Goal: Task Accomplishment & Management: Manage account settings

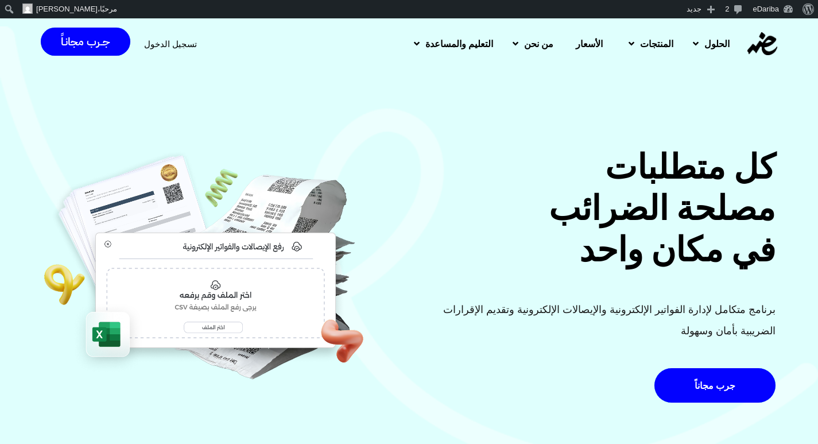
click at [179, 41] on span "تسجيل الدخول" at bounding box center [170, 44] width 53 height 9
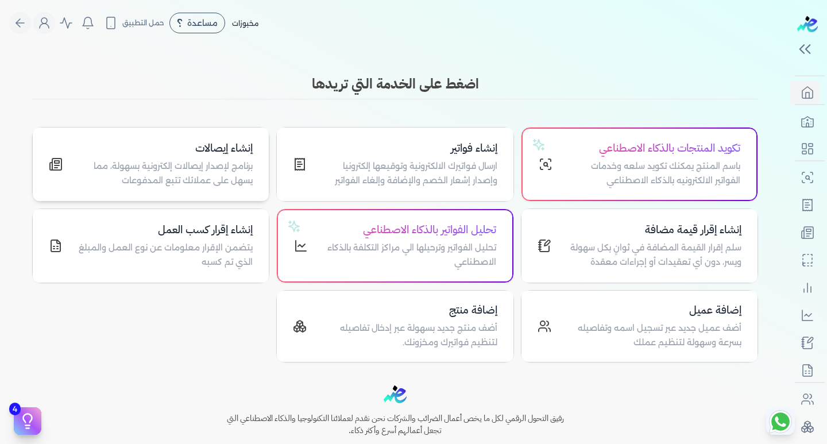
click at [222, 153] on h4 "إنشاء إيصالات" at bounding box center [164, 148] width 176 height 17
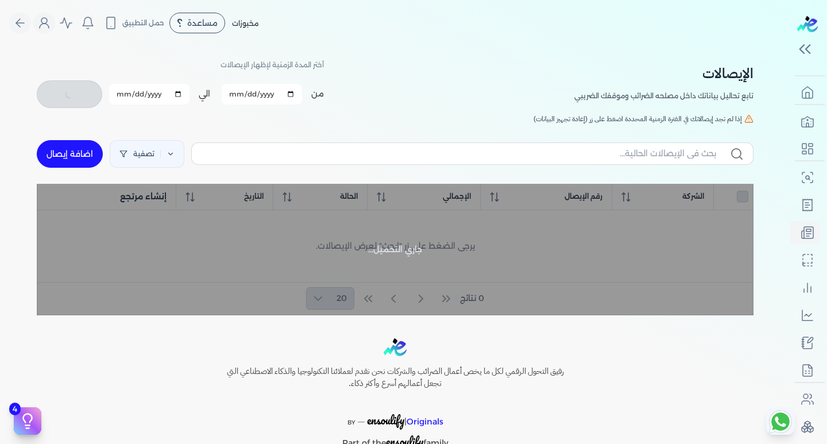
checkbox input "false"
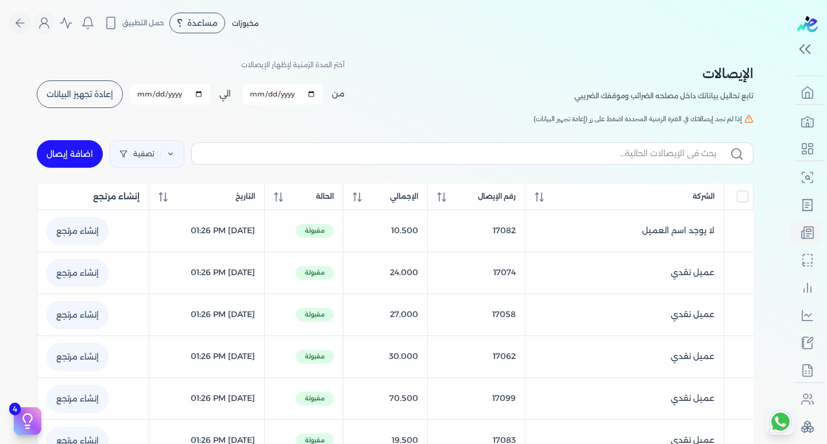
scroll to position [57, 0]
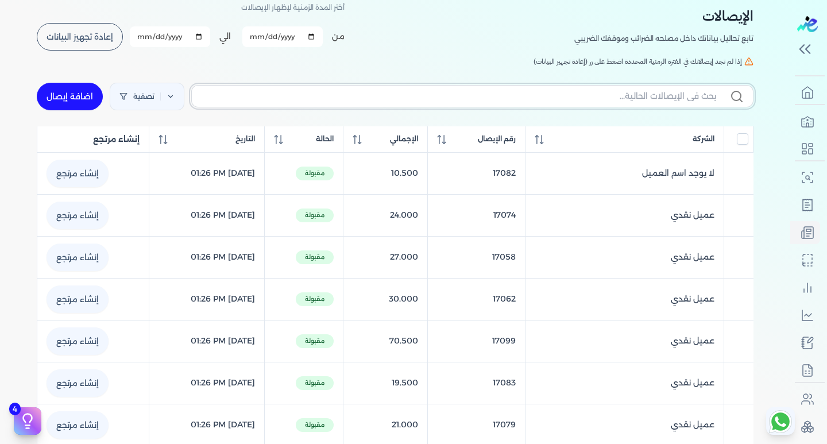
click at [636, 98] on input "text" at bounding box center [458, 96] width 515 height 12
click at [674, 95] on input "مرفوضة" at bounding box center [458, 96] width 515 height 12
click at [708, 95] on input "مرفوضة" at bounding box center [458, 96] width 515 height 12
drag, startPoint x: 708, startPoint y: 95, endPoint x: 664, endPoint y: 95, distance: 43.6
click at [706, 98] on input "مرفوضة" at bounding box center [458, 96] width 515 height 12
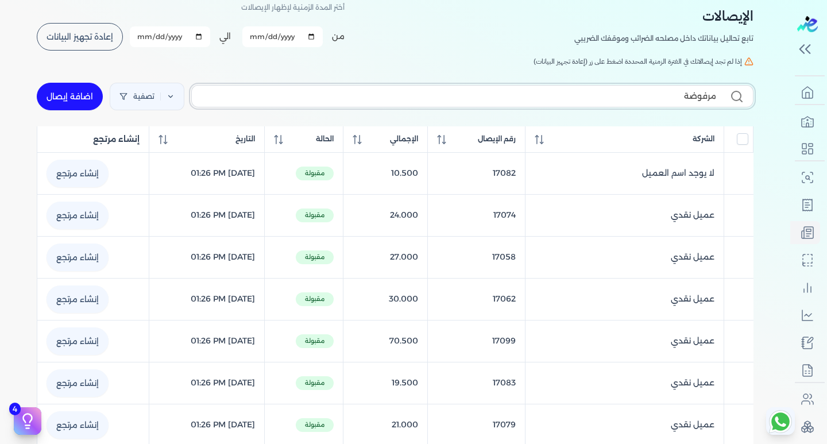
type input "مرفوضة"
click at [664, 95] on div "مرفوضة تصفية اضافة إيصال" at bounding box center [395, 96] width 716 height 41
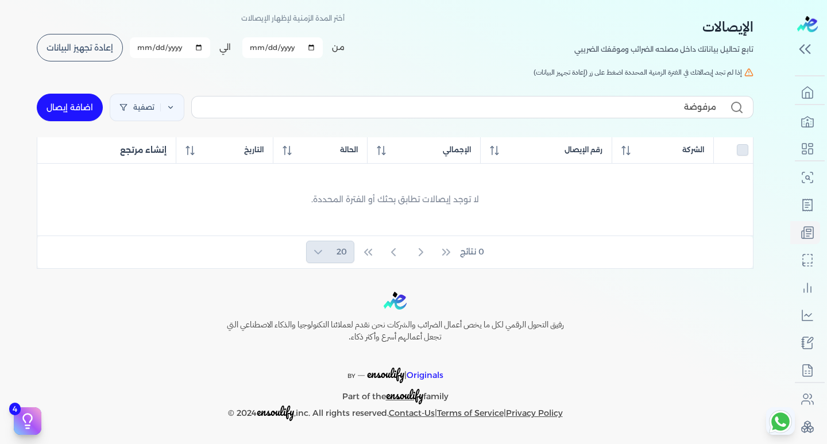
checkbox input "false"
click at [664, 95] on div "مرفوضة تصفية اضافة إيصال" at bounding box center [395, 107] width 716 height 41
click at [676, 106] on input "مرفوضة" at bounding box center [458, 107] width 515 height 12
type input "م"
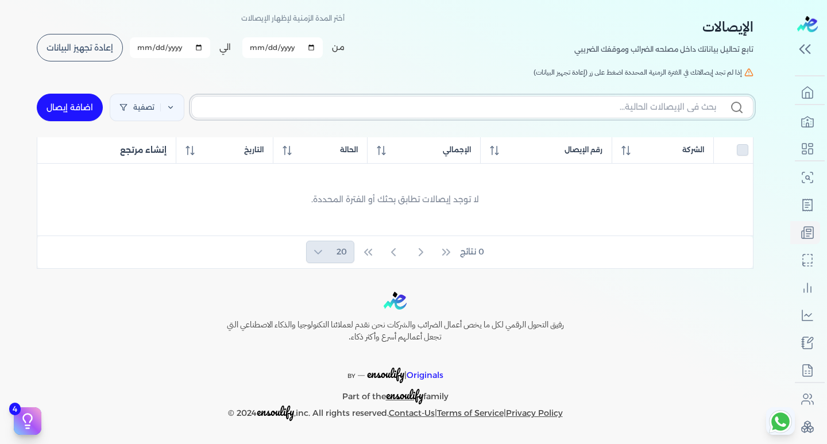
click at [704, 113] on input "text" at bounding box center [458, 107] width 515 height 12
click at [703, 111] on input "text" at bounding box center [458, 107] width 515 height 12
click at [704, 107] on input "text" at bounding box center [458, 107] width 515 height 12
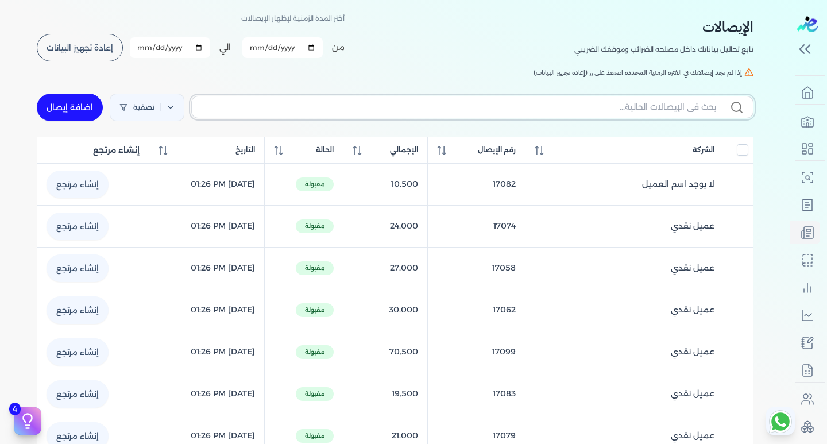
checkbox input "false"
click at [705, 106] on input "text" at bounding box center [458, 107] width 515 height 12
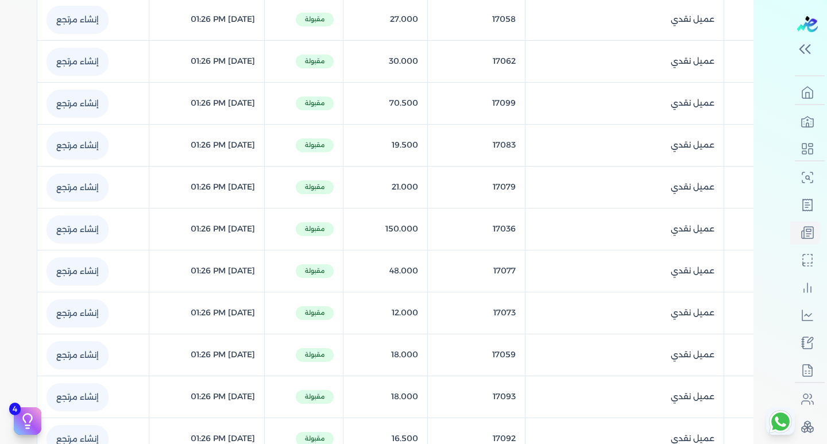
scroll to position [123, 0]
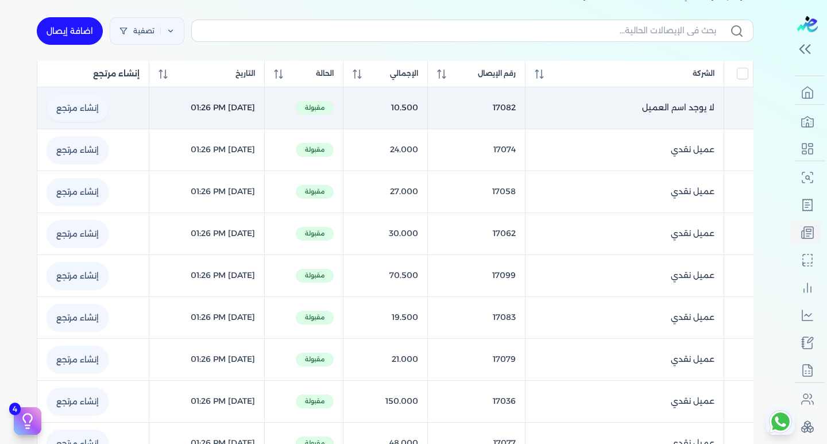
click at [73, 100] on link "إنشاء مرتجع" at bounding box center [77, 108] width 62 height 28
select select "EGP"
select select "EGS"
select select "B"
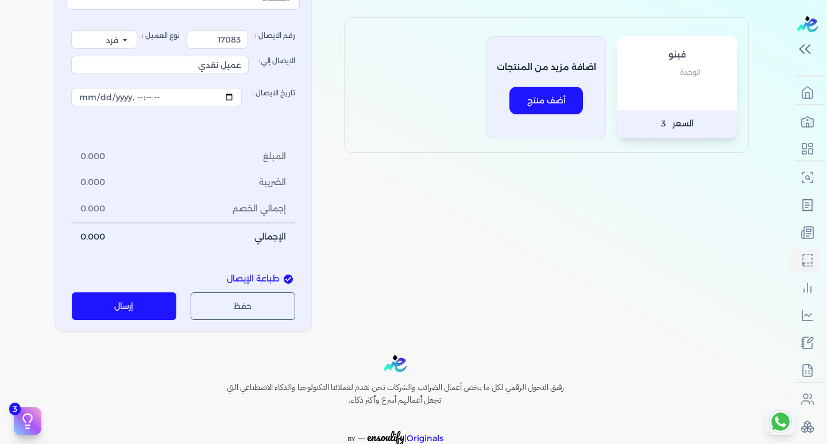
scroll to position [132, 0]
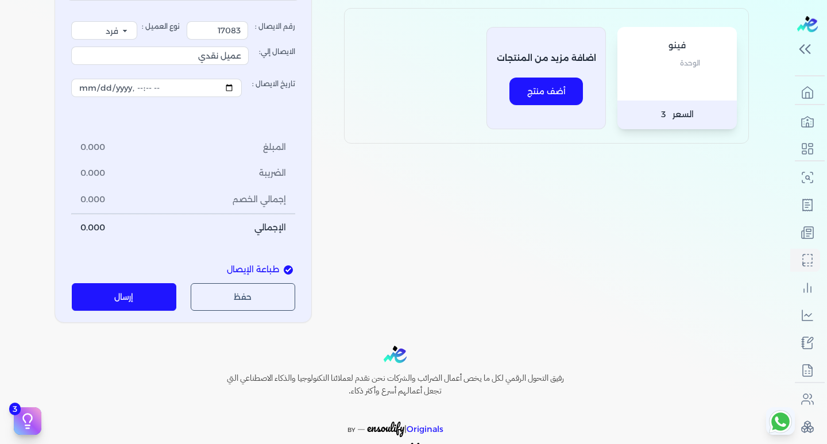
select select
type input "2025-08-31T21:57:28"
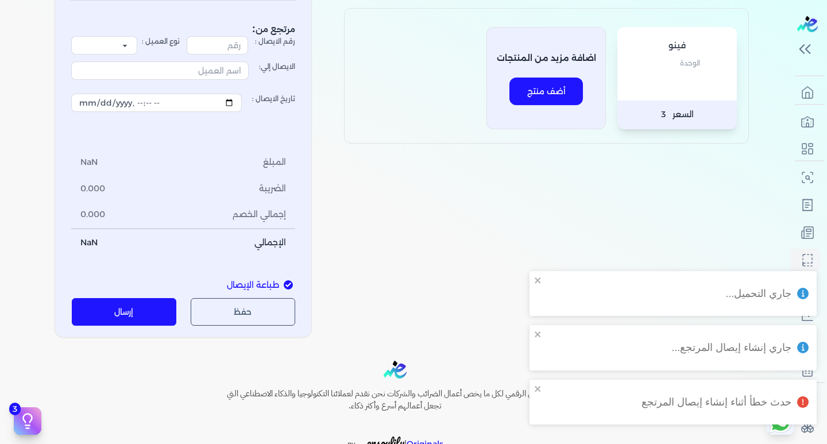
scroll to position [0, 0]
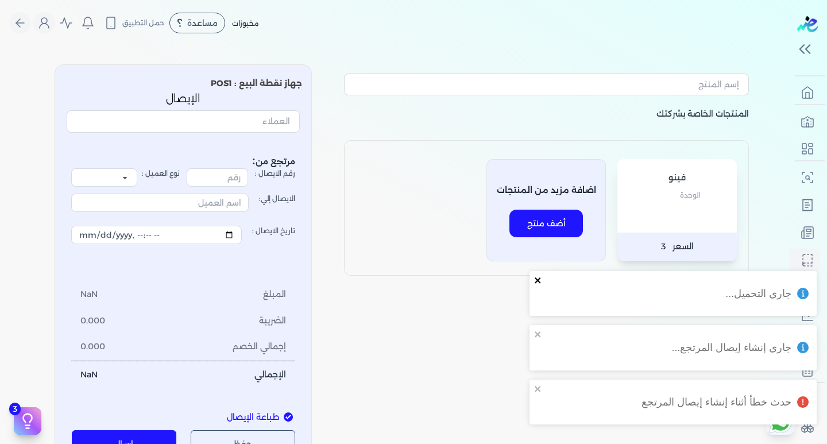
click at [535, 278] on icon "close" at bounding box center [537, 280] width 6 height 6
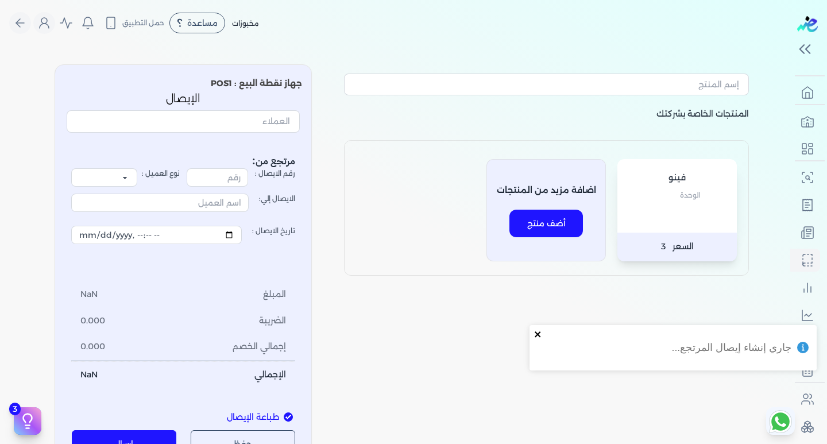
click at [540, 329] on icon "close" at bounding box center [538, 333] width 8 height 9
click at [246, 115] on input "text" at bounding box center [183, 121] width 233 height 22
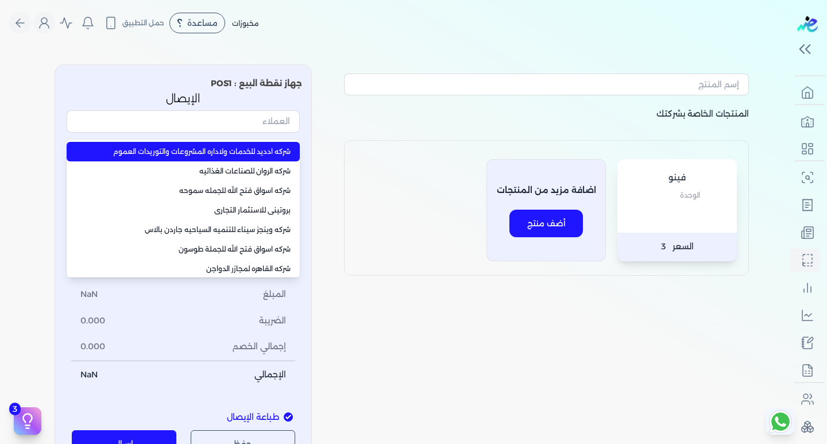
type input "شركه ادديد للخدمات ولاداره المشروعات والتوريدات العموم"
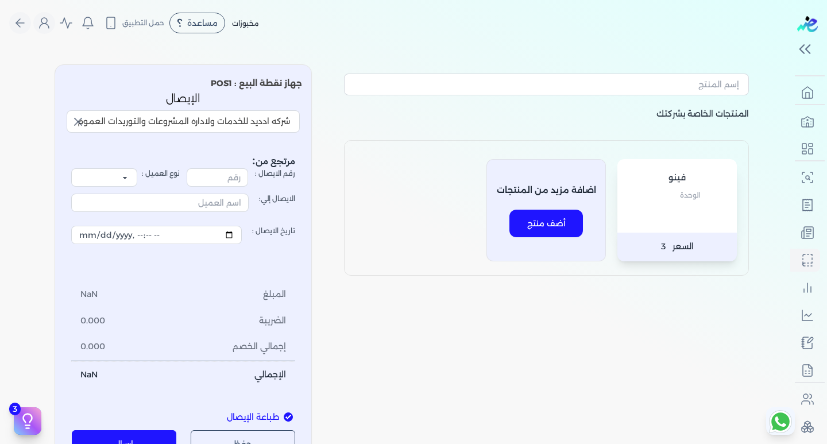
click at [20, 95] on div "المنتجات الخاصة بشركتك فينو الوحدة السعر 3 اضافة مزيد من المنتجات أضف منتج جهاز…" at bounding box center [395, 262] width 790 height 414
click at [229, 181] on input "رقم الايصال :" at bounding box center [217, 177] width 61 height 18
click at [37, 174] on div "المنتجات الخاصة بشركتك فينو الوحدة السعر 3 اضافة مزيد من المنتجات أضف منتج جهاز…" at bounding box center [395, 262] width 735 height 414
click at [667, 199] on p "الوحدة" at bounding box center [677, 195] width 96 height 15
type input "2025-08-31T22:01:21"
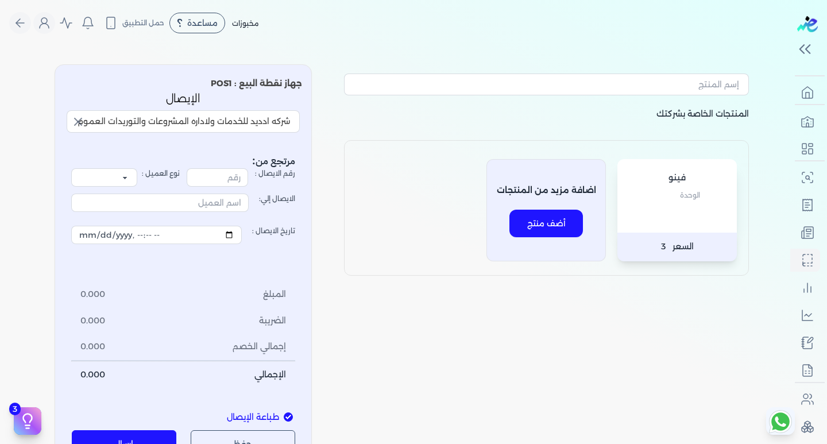
scroll to position [115, 0]
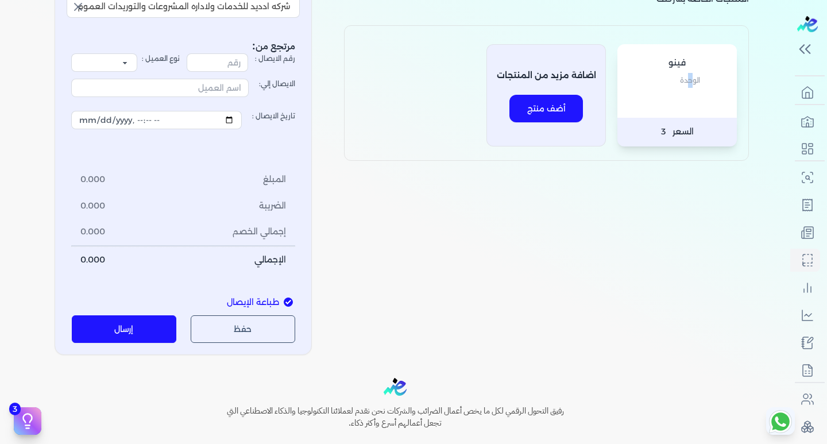
click at [692, 111] on div "فينو الوحدة" at bounding box center [676, 80] width 119 height 73
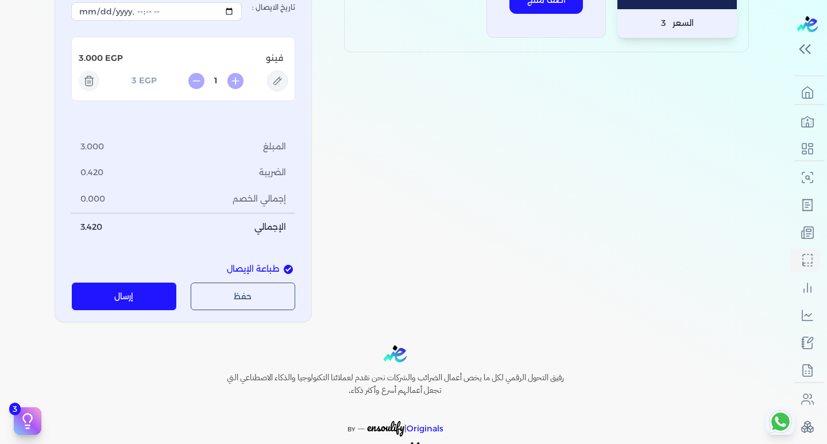
scroll to position [230, 0]
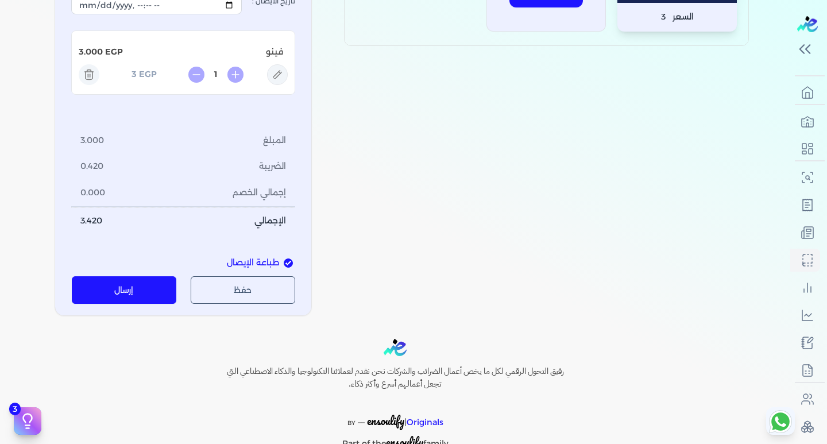
click at [271, 77] on icon at bounding box center [277, 74] width 21 height 21
type input "فينو"
type input "3"
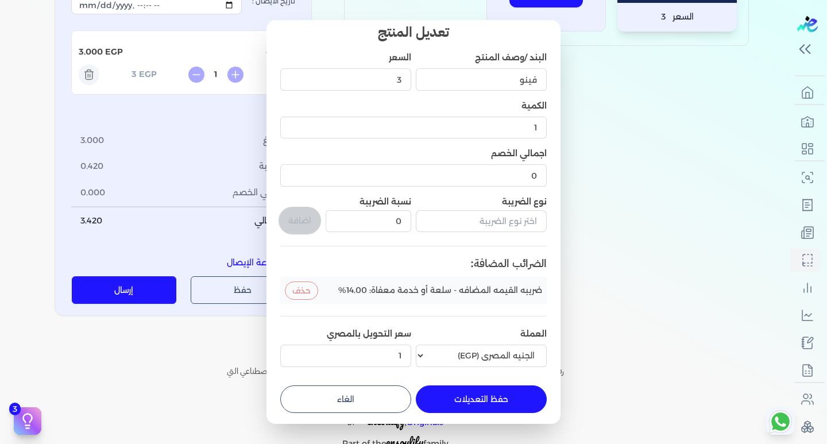
scroll to position [14, 0]
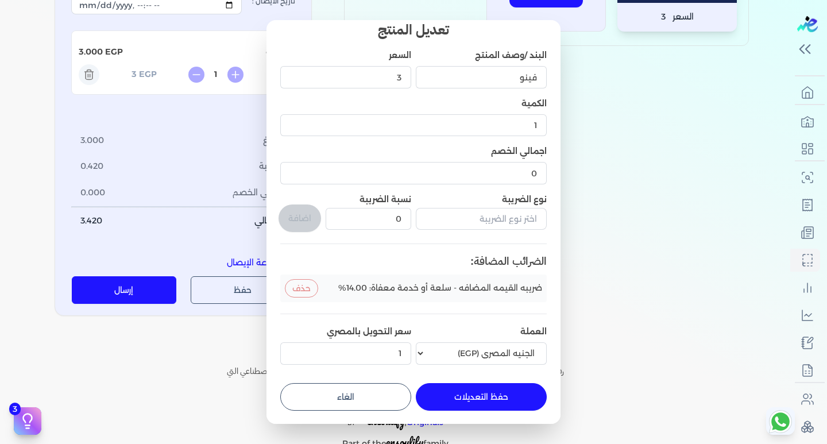
drag, startPoint x: 245, startPoint y: 145, endPoint x: 239, endPoint y: 134, distance: 12.8
click at [244, 143] on dialog "تعديل المنتج البند /وصف المنتج فينو السعر 3 الكمية 1 اجمالي الخصم 0 نوع الضريبة…" at bounding box center [413, 222] width 827 height 444
click at [589, 128] on dialog "تعديل المنتج البند /وصف المنتج فينو السعر 3 الكمية 1 اجمالي الخصم 0 نوع الضريبة…" at bounding box center [413, 222] width 827 height 444
click at [374, 393] on button "الغاء" at bounding box center [345, 397] width 131 height 28
type input "0"
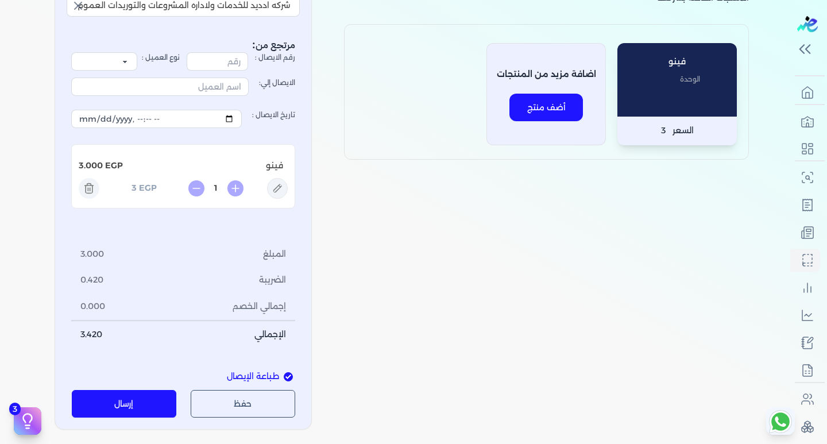
scroll to position [172, 0]
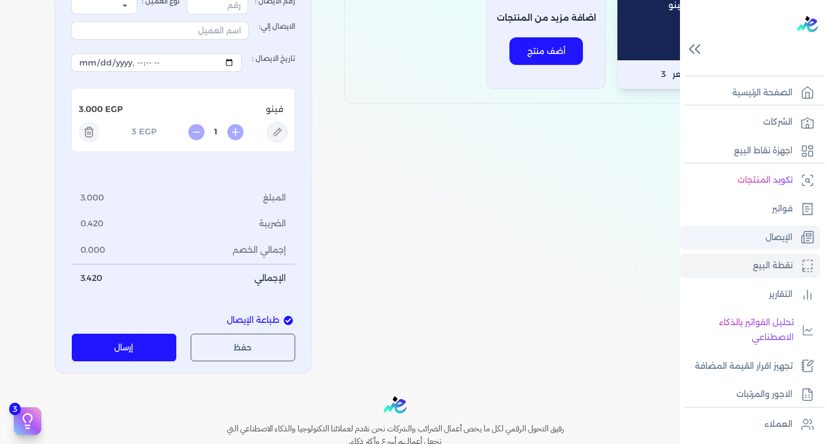
click at [789, 246] on link "الإيصال" at bounding box center [750, 238] width 140 height 24
click at [784, 240] on p "الإيصال" at bounding box center [778, 237] width 27 height 15
click at [774, 235] on p "الإيصال" at bounding box center [778, 237] width 27 height 15
click at [740, 230] on link "الإيصال" at bounding box center [750, 238] width 140 height 24
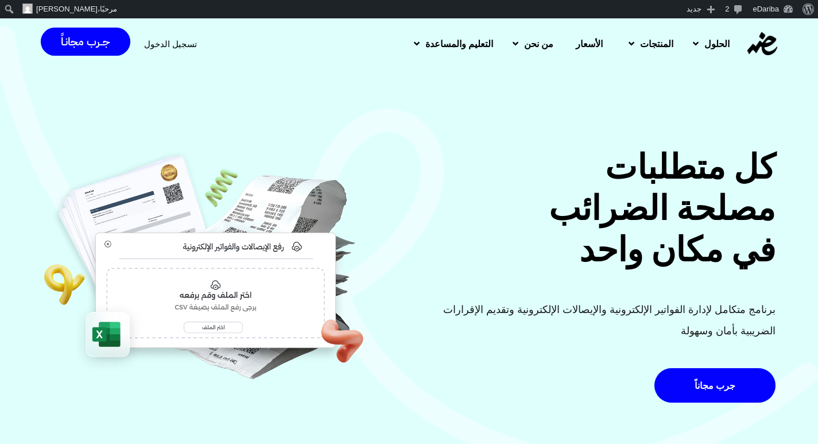
click at [185, 41] on span "تسجيل الدخول" at bounding box center [170, 44] width 53 height 9
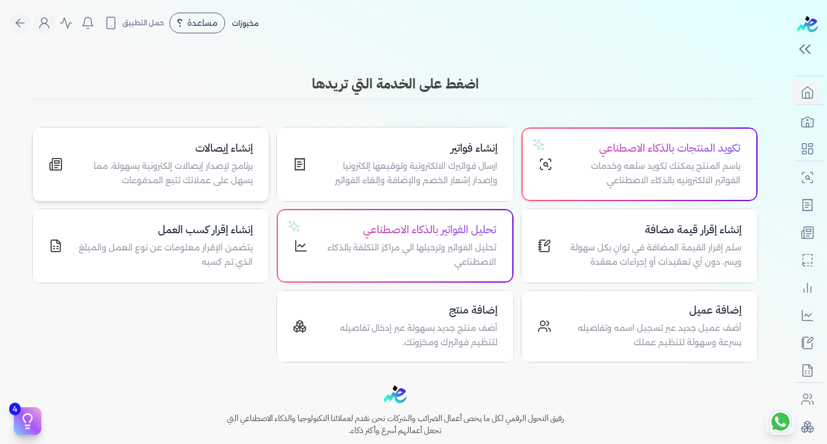
click at [104, 167] on p "برنامج لإصدار إيصالات إلكترونية بسهولة، مما يسهل على عملائك تتبع المدفوعات" at bounding box center [164, 173] width 176 height 29
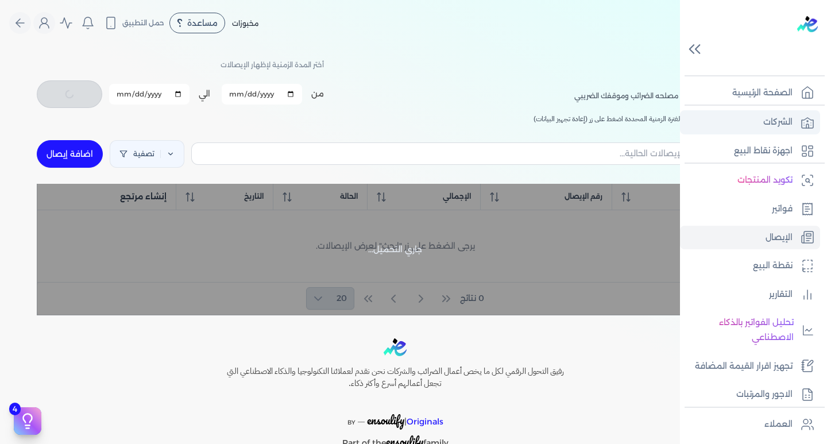
click at [783, 111] on link "الشركات" at bounding box center [750, 122] width 140 height 24
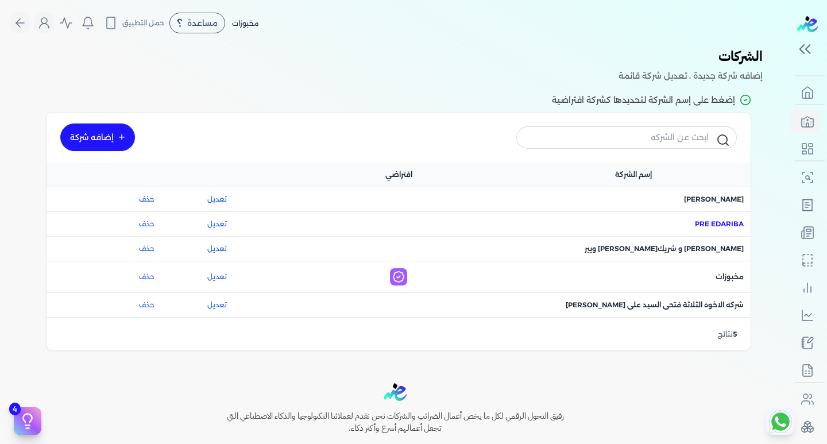
click at [706, 223] on span "اسم الشركة : Pre eDariba" at bounding box center [719, 224] width 49 height 10
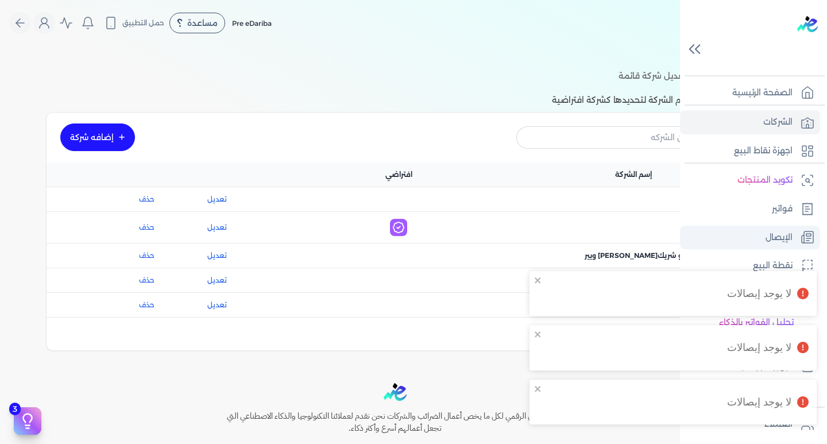
click at [785, 238] on p "الإيصال" at bounding box center [778, 237] width 27 height 15
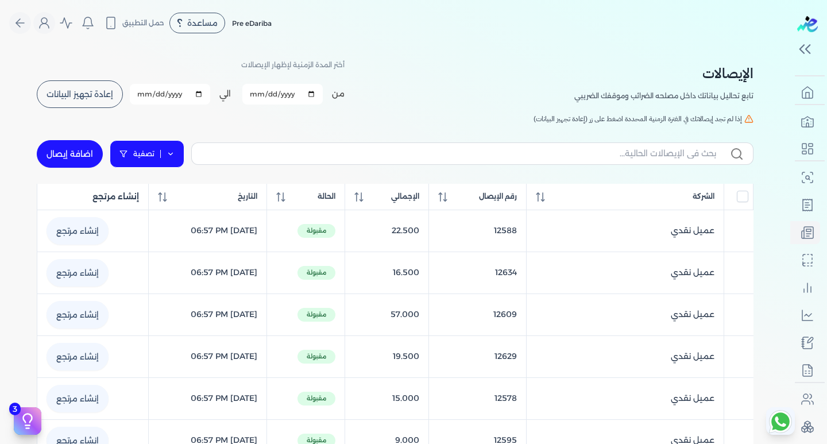
click at [115, 155] on link "تصفية" at bounding box center [147, 154] width 75 height 28
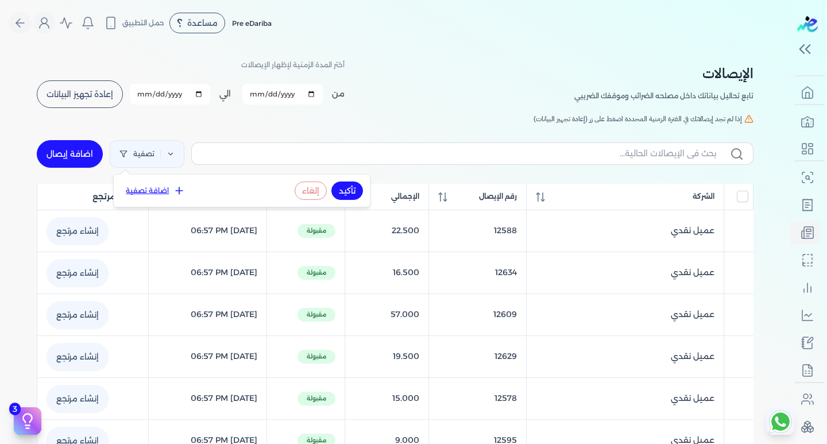
click at [155, 188] on button "اضافة تصفية" at bounding box center [155, 191] width 69 height 14
select select
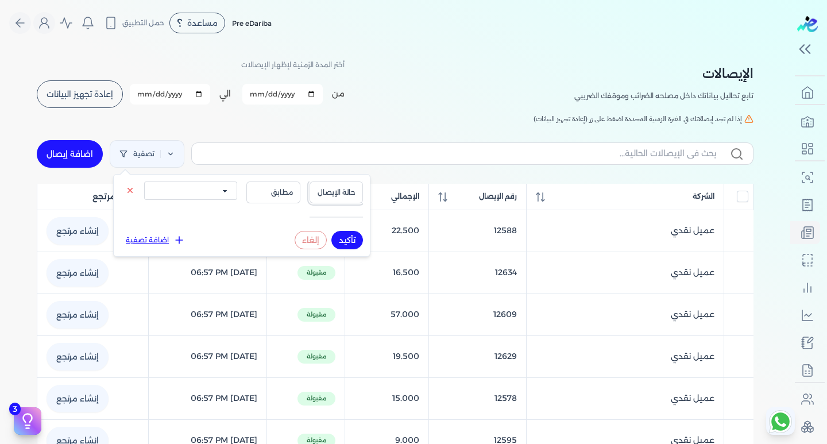
click at [317, 199] on button "حالة الإيصال" at bounding box center [336, 192] width 54 height 22
click at [263, 193] on span "مطابق" at bounding box center [273, 192] width 39 height 10
click at [362, 13] on div "Pre eDariba مساعدة خدمة العملاء دليل المستخدم حمل التطبيق لا يوجد اشعارات مرحبا…" at bounding box center [399, 23] width 781 height 22
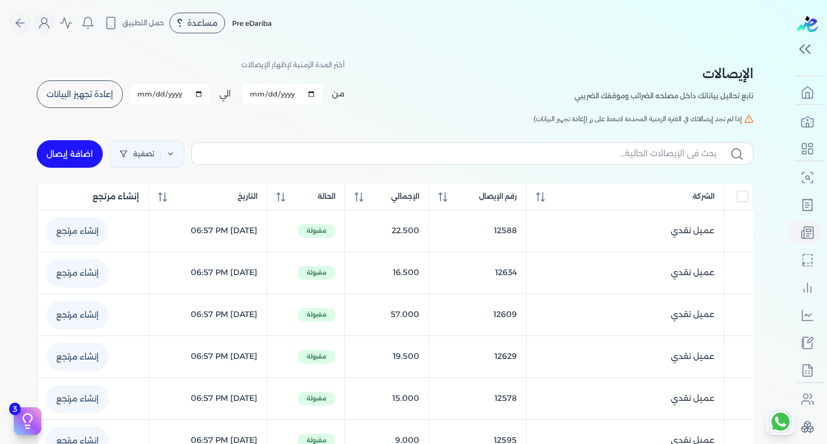
click at [270, 91] on input "2025-01-06" at bounding box center [282, 94] width 80 height 21
click at [253, 93] on input "2025-01-06" at bounding box center [282, 94] width 80 height 21
click at [317, 94] on input "2025-01-06" at bounding box center [282, 94] width 80 height 21
click at [138, 152] on link "تصفية" at bounding box center [147, 154] width 75 height 28
select select
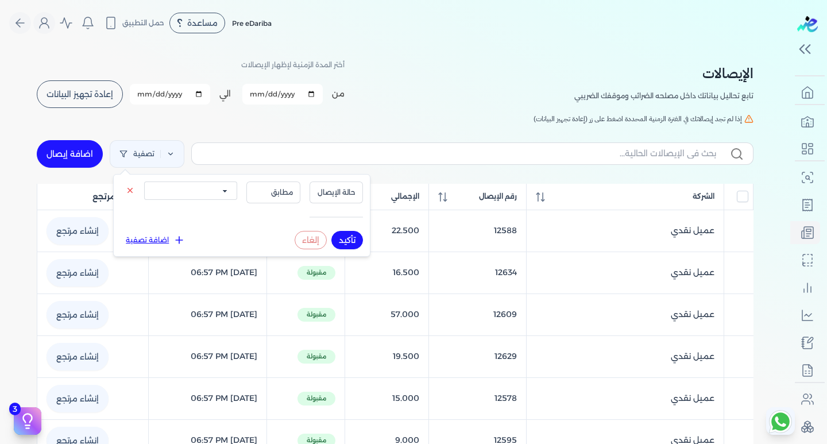
click at [257, 123] on h5 "إذا لم تجد إيصالاتك في الفترة الزمنية المحددة اضغط على زر (إعادة تجهيز البيانات)" at bounding box center [395, 119] width 716 height 10
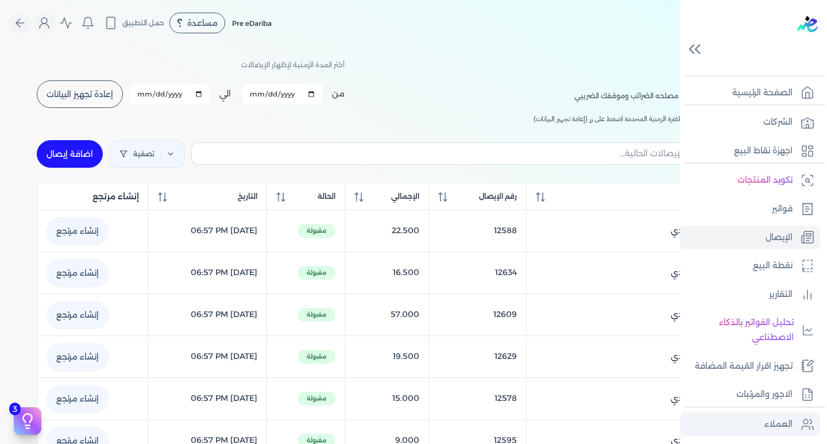
click at [769, 422] on p "العملاء" at bounding box center [778, 424] width 28 height 15
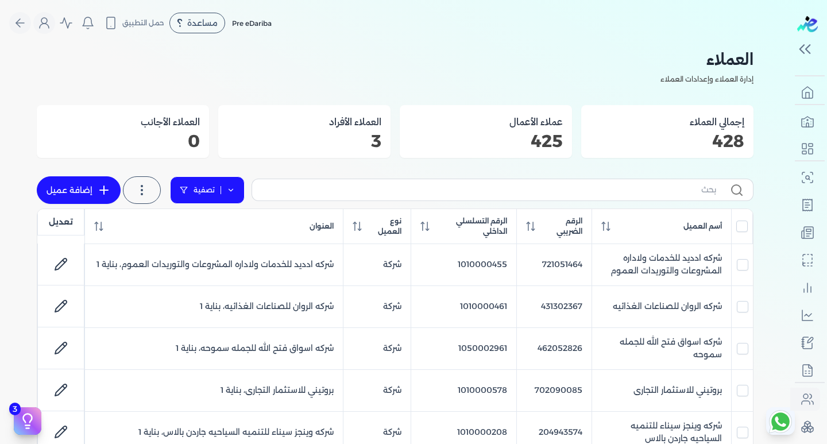
click at [206, 187] on link "تصفية" at bounding box center [207, 190] width 75 height 28
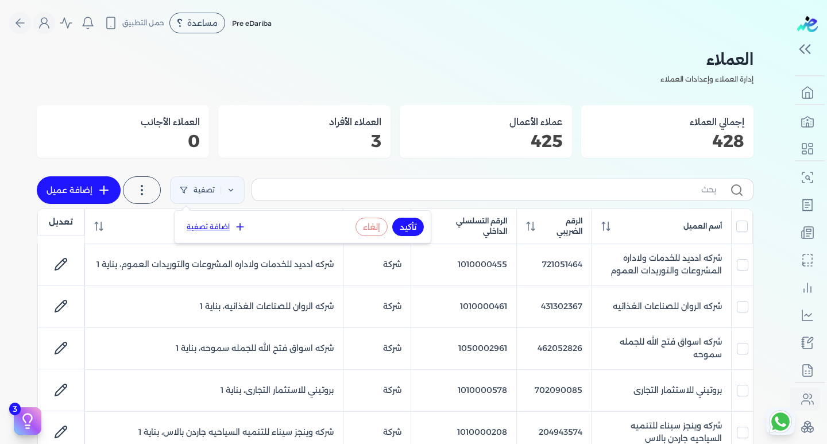
click at [224, 220] on button "اضافة تصفية" at bounding box center [215, 227] width 69 height 14
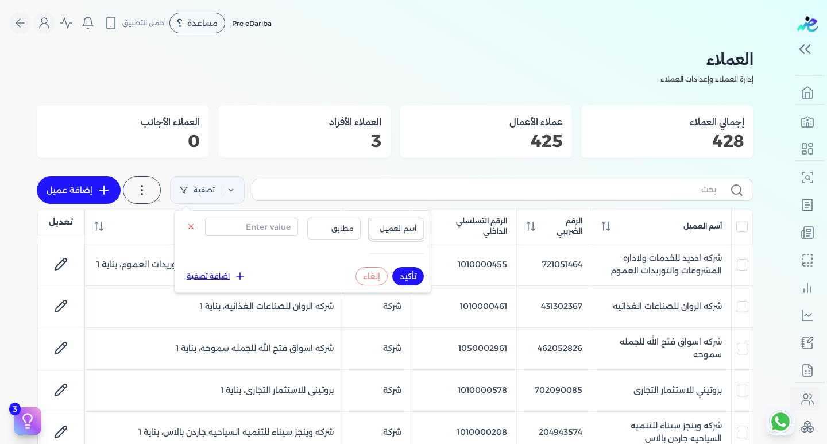
click at [386, 227] on span "أسم العميل" at bounding box center [396, 228] width 39 height 10
click at [64, 186] on link "إضافة عميل" at bounding box center [79, 190] width 84 height 28
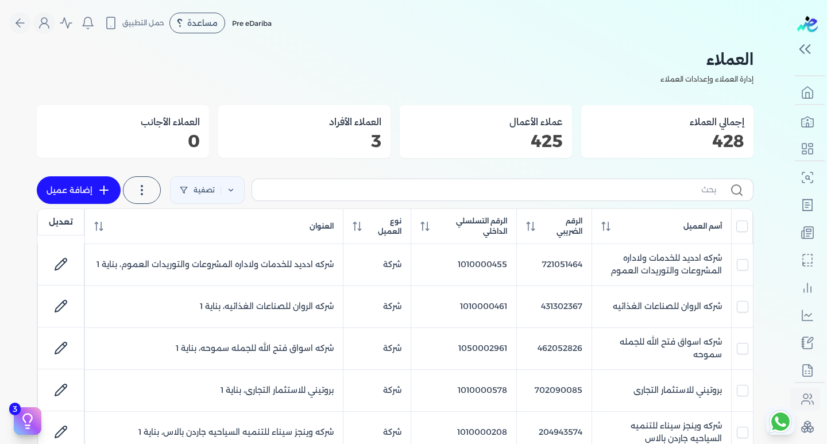
select select "B"
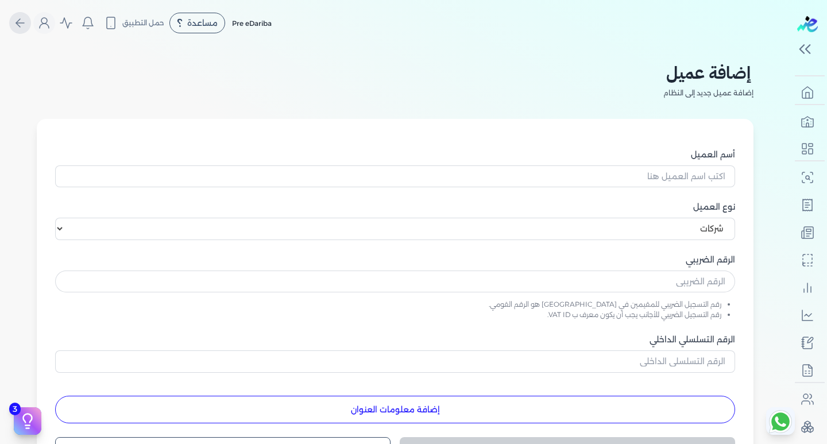
click at [27, 17] on icon "Global" at bounding box center [20, 23] width 14 height 14
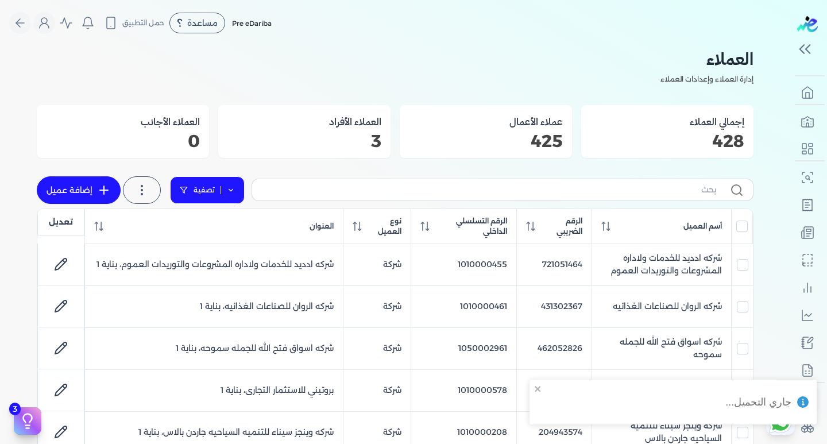
click at [181, 196] on link "تصفية" at bounding box center [207, 190] width 75 height 28
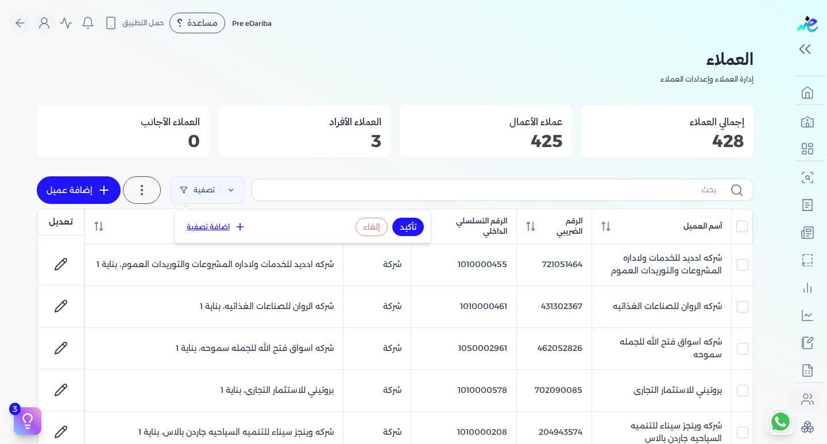
click at [220, 229] on button "اضافة تصفية" at bounding box center [215, 227] width 69 height 14
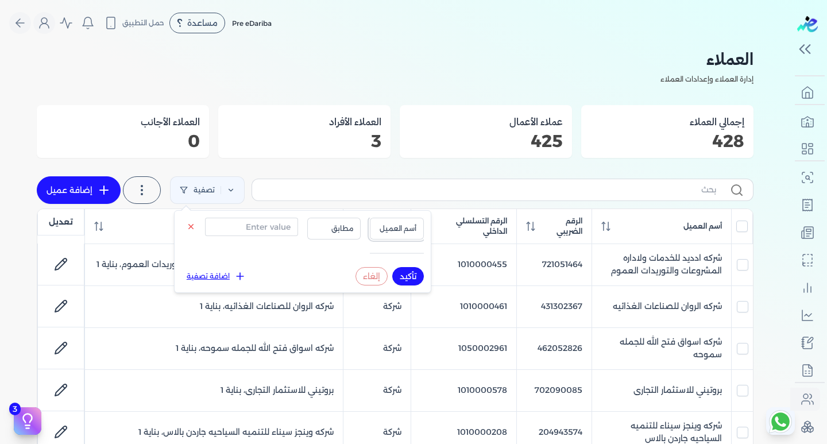
click at [408, 227] on span "أسم العميل" at bounding box center [396, 228] width 39 height 10
click at [338, 233] on span "مطابق" at bounding box center [334, 228] width 39 height 10
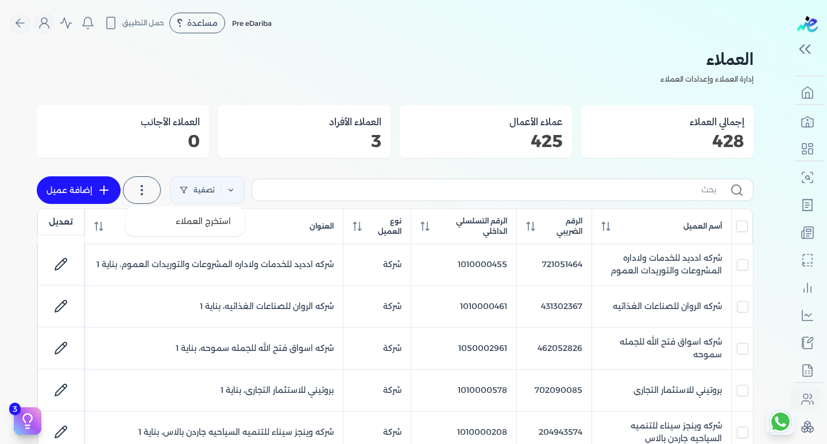
click at [153, 194] on label at bounding box center [142, 190] width 38 height 28
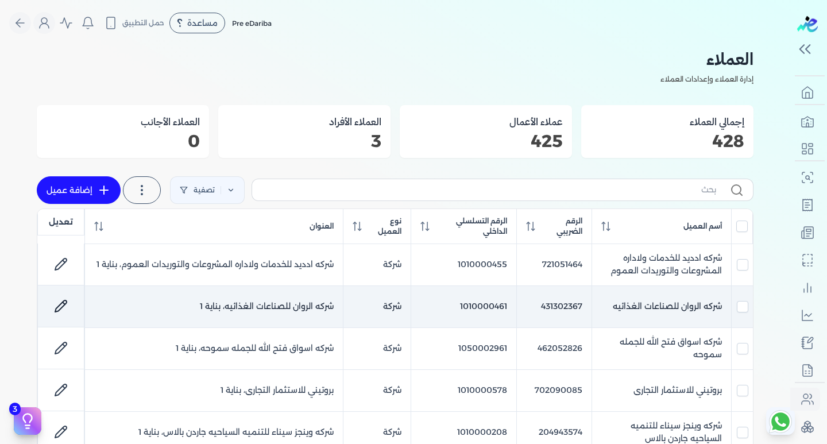
click at [64, 306] on icon at bounding box center [61, 306] width 14 height 14
select select "B"
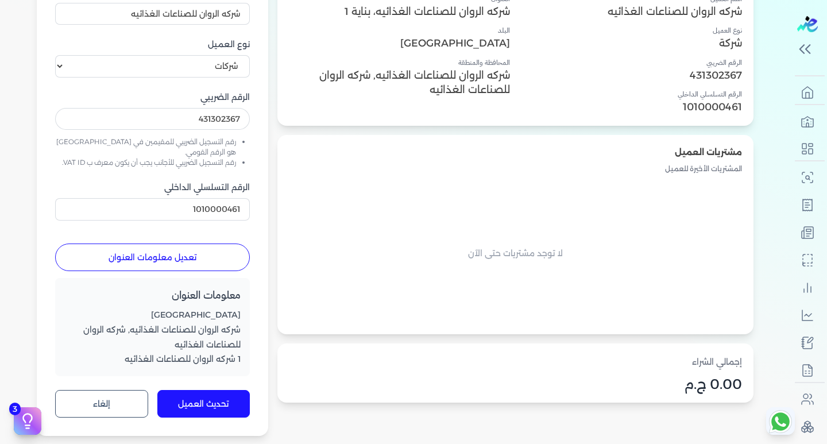
scroll to position [172, 0]
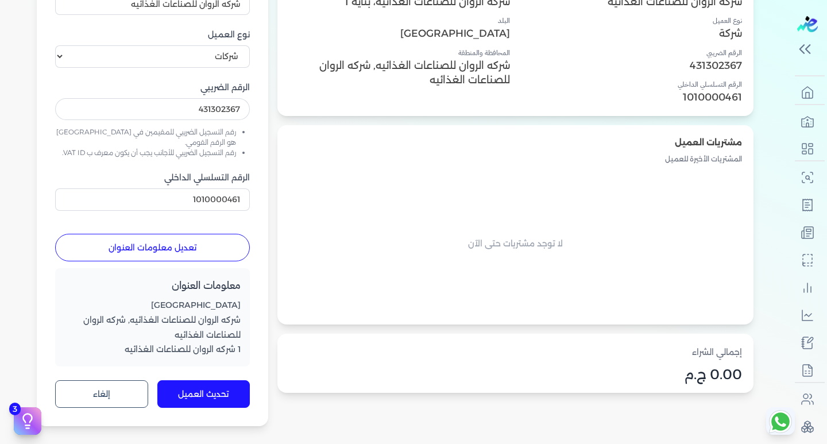
click at [212, 239] on button "تعديل معلومات العنوان" at bounding box center [152, 248] width 195 height 28
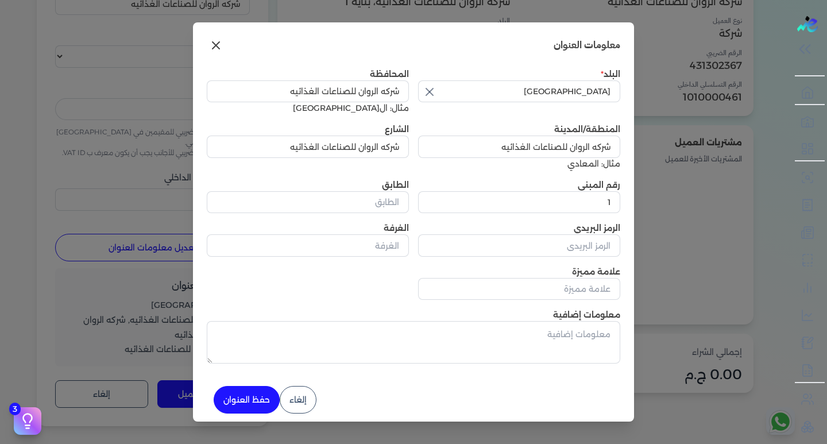
click at [223, 44] on icon at bounding box center [216, 45] width 14 height 14
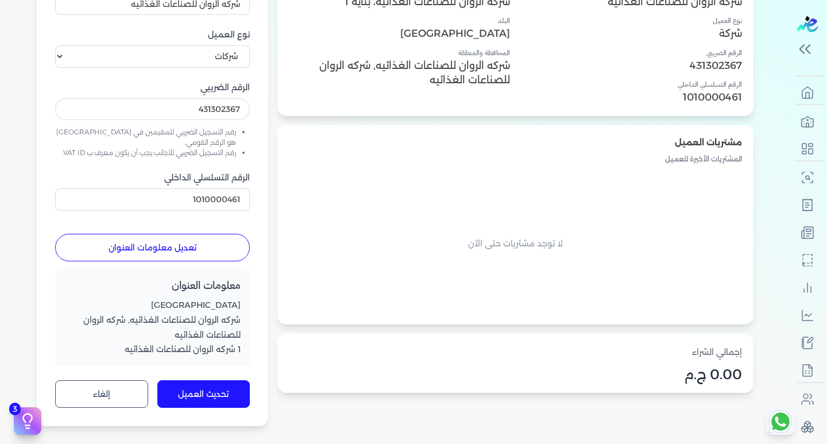
click at [161, 234] on button "تعديل معلومات العنوان" at bounding box center [152, 248] width 195 height 28
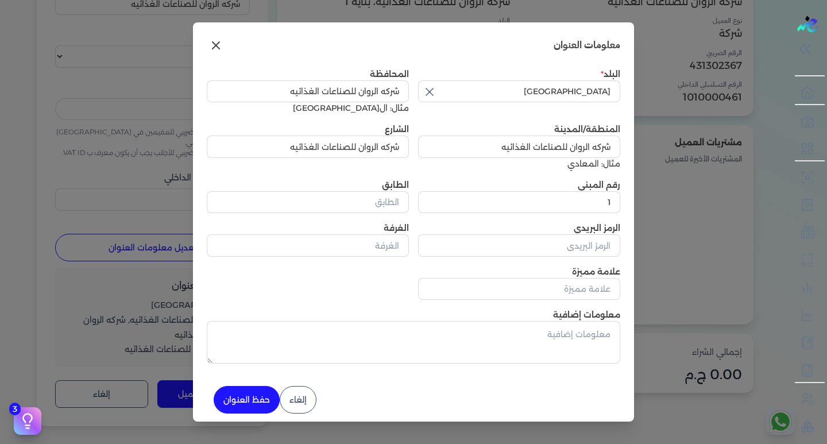
click at [316, 397] on button "إلغاء" at bounding box center [298, 400] width 37 height 28
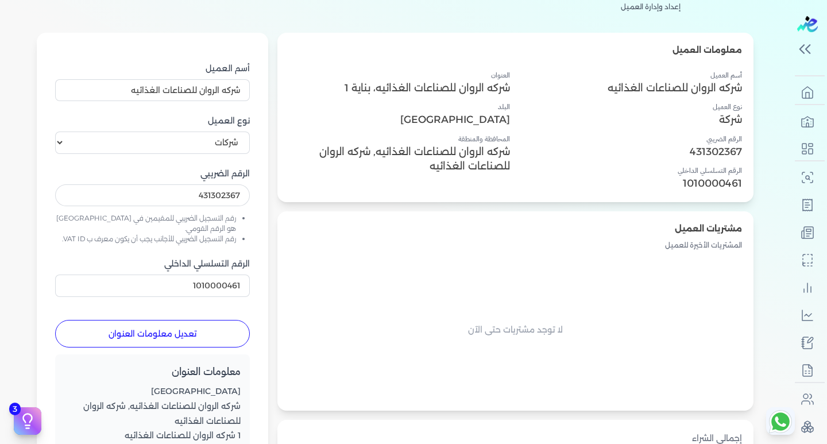
scroll to position [0, 0]
